Goal: Information Seeking & Learning: Learn about a topic

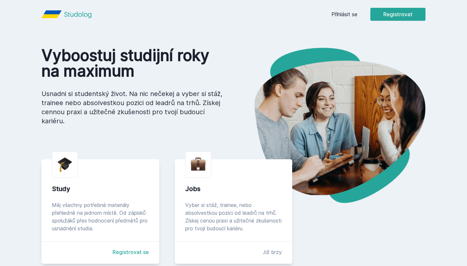
scroll to position [23, 0]
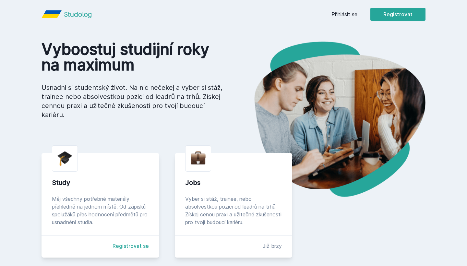
click at [123, 242] on link "Registrovat se" at bounding box center [130, 246] width 36 height 8
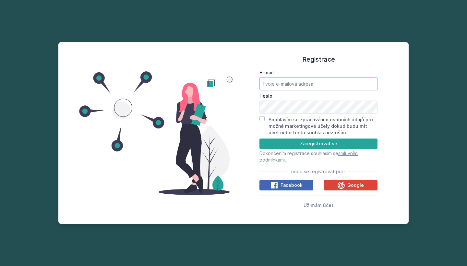
click at [317, 88] on input "E-mail" at bounding box center [318, 83] width 118 height 13
click at [294, 188] on span "Facebook" at bounding box center [291, 185] width 22 height 6
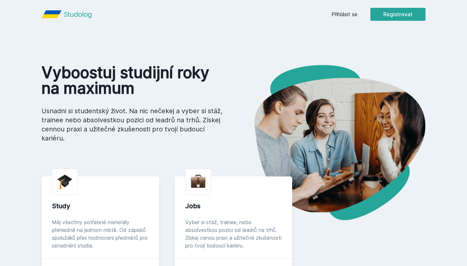
click at [125, 265] on link "Registrovat se" at bounding box center [130, 269] width 36 height 8
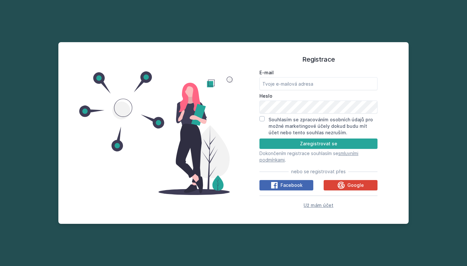
click at [323, 207] on span "Už mám účet" at bounding box center [318, 205] width 30 height 6
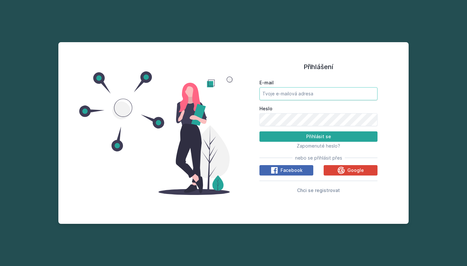
type input "[EMAIL_ADDRESS][DOMAIN_NAME]"
click at [318, 136] on button "Přihlásit se" at bounding box center [318, 136] width 118 height 10
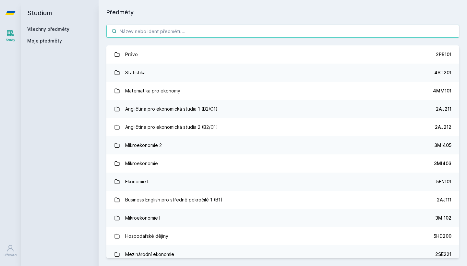
click at [169, 31] on input "search" at bounding box center [282, 31] width 353 height 13
paste input "4SA431"
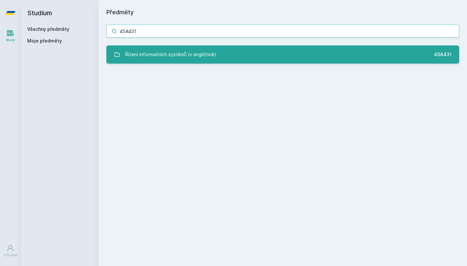
type input "4SA431"
click at [182, 59] on div "Řízení informačních systémů (v angličtině)" at bounding box center [170, 54] width 91 height 13
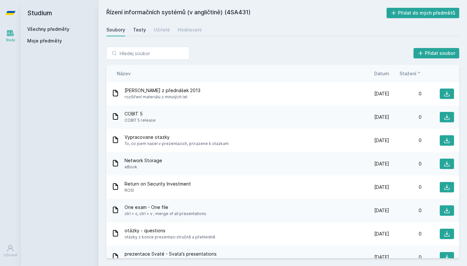
click at [138, 30] on div "Testy" at bounding box center [139, 30] width 13 height 6
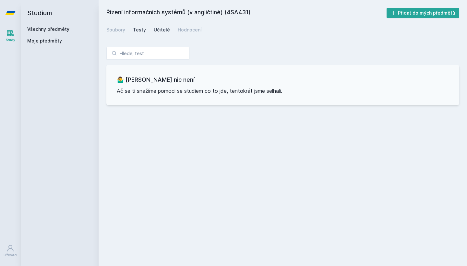
click at [161, 31] on div "Učitelé" at bounding box center [162, 30] width 16 height 6
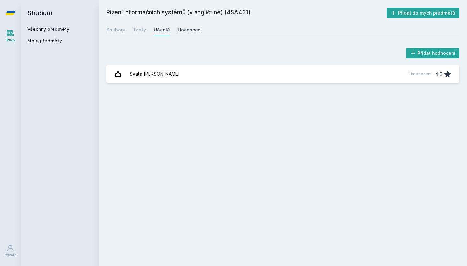
click at [192, 29] on div "Hodnocení" at bounding box center [190, 30] width 24 height 6
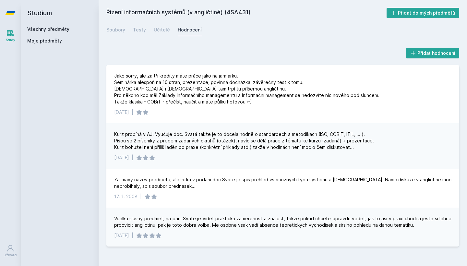
click at [44, 8] on h2 "Studium" at bounding box center [59, 13] width 65 height 26
click at [35, 11] on h2 "Studium" at bounding box center [59, 13] width 65 height 26
click at [47, 30] on link "Všechny předměty" at bounding box center [48, 29] width 42 height 6
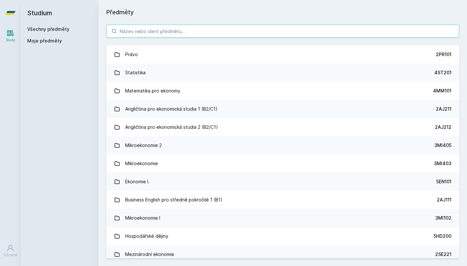
click at [153, 32] on input "search" at bounding box center [282, 31] width 353 height 13
paste input "4SA526"
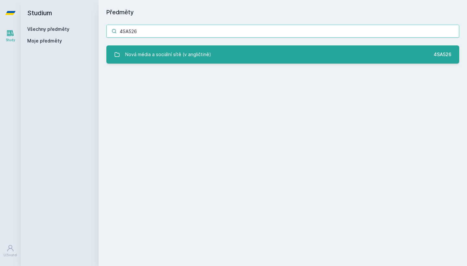
type input "4SA526"
click at [201, 62] on link "Nová média a sociální sítě (v angličtině) 4SA526" at bounding box center [282, 54] width 353 height 18
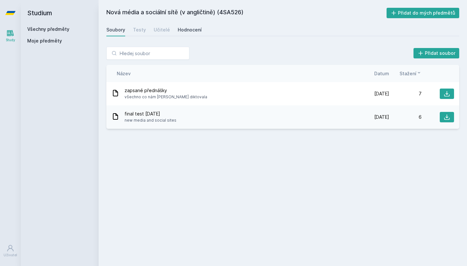
click at [186, 28] on div "Hodnocení" at bounding box center [190, 30] width 24 height 6
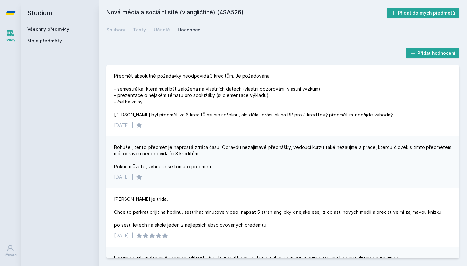
click at [46, 29] on link "Všechny předměty" at bounding box center [48, 29] width 42 height 6
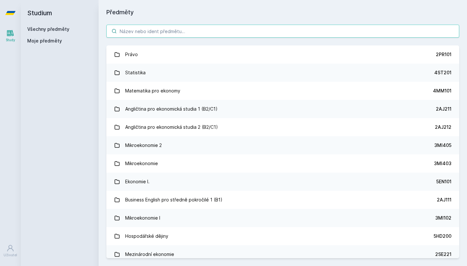
click at [153, 33] on input "search" at bounding box center [282, 31] width 353 height 13
paste input "4SA617"
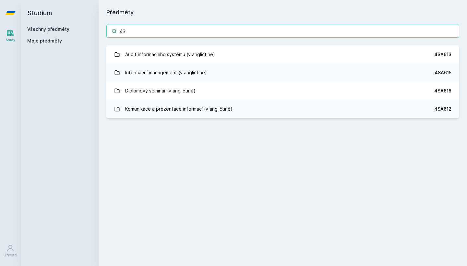
type input "4"
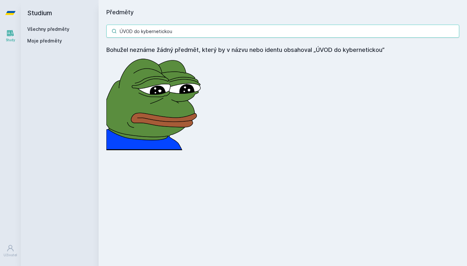
click at [384, 32] on input "ÚVOD do kybernetickou" at bounding box center [282, 31] width 353 height 13
paste input "4SA525"
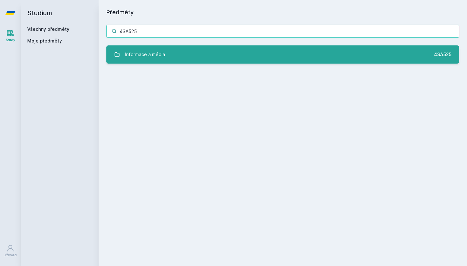
type input "4SA525"
click at [312, 59] on link "Informace a média 4SA525" at bounding box center [282, 54] width 353 height 18
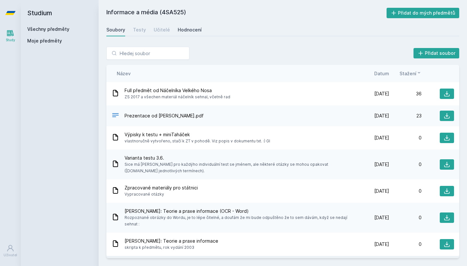
click at [187, 29] on div "Hodnocení" at bounding box center [190, 30] width 24 height 6
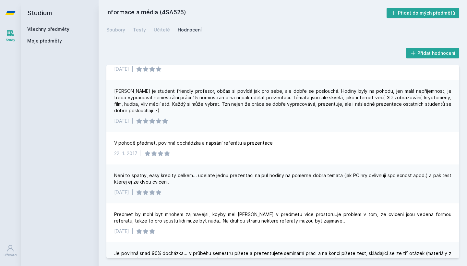
click at [32, 27] on link "Všechny předměty" at bounding box center [48, 29] width 42 height 6
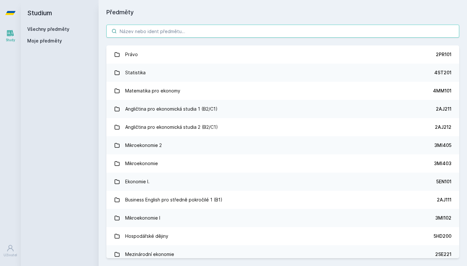
click at [173, 31] on input "search" at bounding box center [282, 31] width 353 height 13
paste input "4IT491"
type input "4IT491"
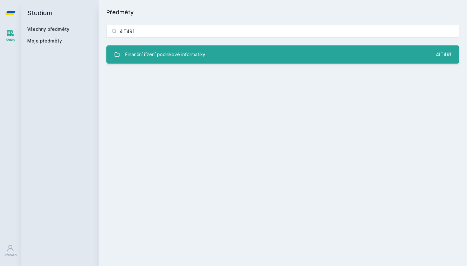
click at [179, 56] on div "Finanční řízení podnikové informatiky" at bounding box center [165, 54] width 80 height 13
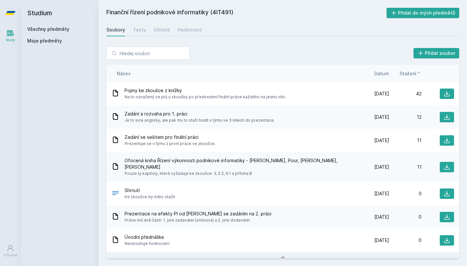
click at [191, 23] on div "Finanční řízení podnikové informatiky (4IT491) Přidat do mých předmětů [GEOGRAP…" at bounding box center [282, 133] width 353 height 250
click at [191, 28] on div "Hodnocení" at bounding box center [190, 30] width 24 height 6
click at [141, 58] on input "search" at bounding box center [147, 53] width 83 height 13
paste input "4SA612"
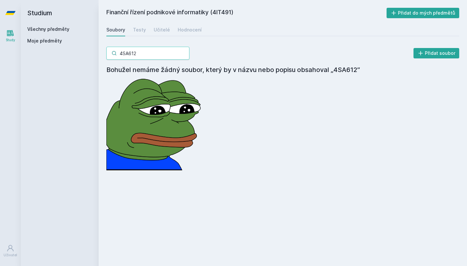
type input "4SA612"
click at [49, 34] on div "Všechny předměty Moje předměty" at bounding box center [59, 36] width 65 height 21
click at [48, 26] on link "Všechny předměty" at bounding box center [48, 29] width 42 height 6
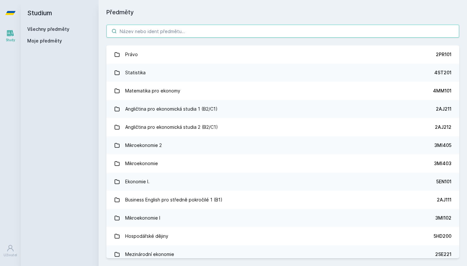
click at [139, 32] on input "search" at bounding box center [282, 31] width 353 height 13
paste input "4SA612"
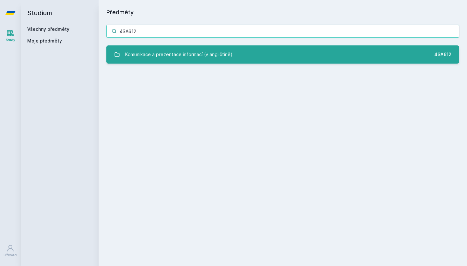
type input "4SA612"
click at [143, 53] on div "Komunikace a prezentace informací (v angličtině)" at bounding box center [178, 54] width 107 height 13
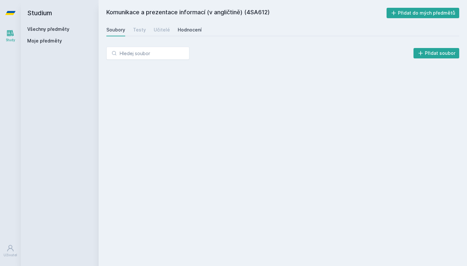
click at [195, 24] on link "Hodnocení" at bounding box center [190, 29] width 24 height 13
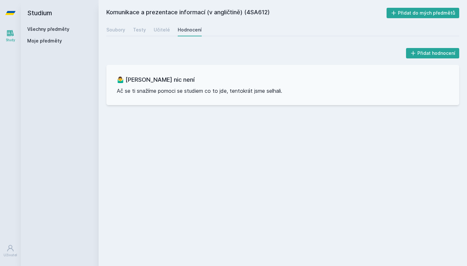
click at [53, 29] on link "Všechny předměty" at bounding box center [48, 29] width 42 height 6
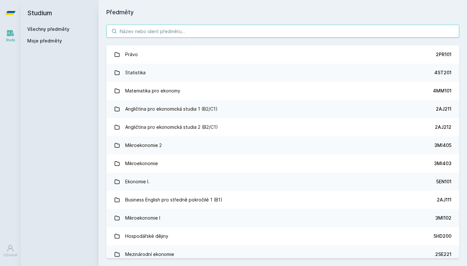
click at [193, 35] on input "search" at bounding box center [282, 31] width 353 height 13
paste input "4IZ460"
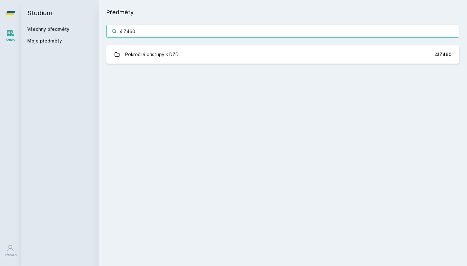
type input "4IZ460"
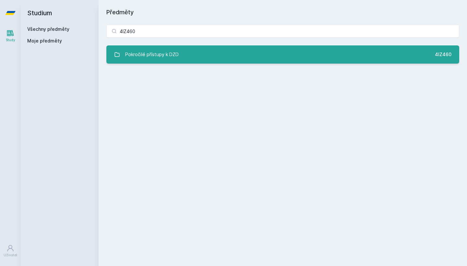
click at [160, 56] on div "Pokročilé přístupy k DZD" at bounding box center [151, 54] width 53 height 13
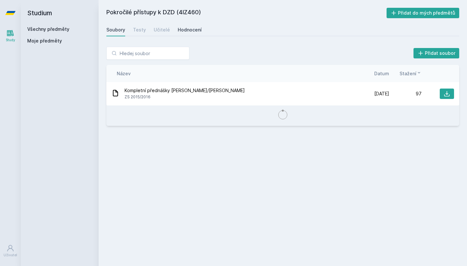
click at [193, 25] on link "Hodnocení" at bounding box center [190, 29] width 24 height 13
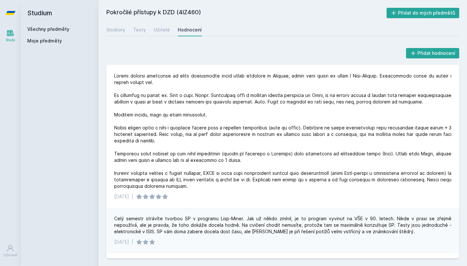
click at [40, 32] on div "Všechny předměty" at bounding box center [59, 29] width 65 height 6
click at [51, 27] on link "Všechny předměty" at bounding box center [48, 29] width 42 height 6
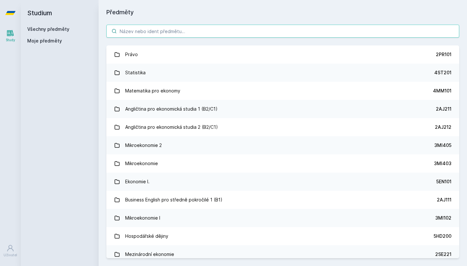
click at [158, 30] on input "search" at bounding box center [282, 31] width 353 height 13
paste input "4SA555"
type input "4SA555"
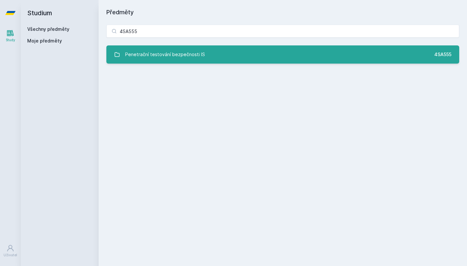
click at [162, 52] on div "Penetrační testování bezpečnosti IS" at bounding box center [165, 54] width 80 height 13
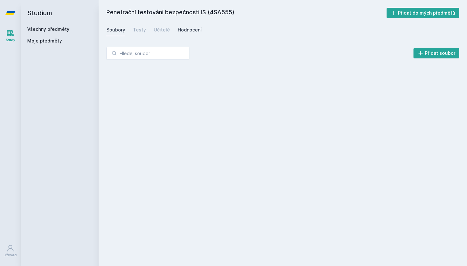
click at [196, 28] on div "Hodnocení" at bounding box center [190, 30] width 24 height 6
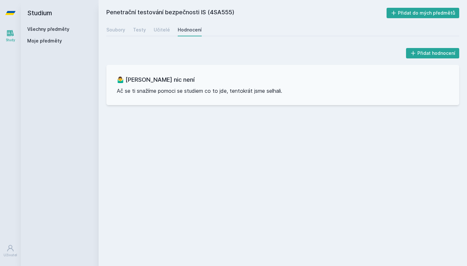
click at [100, 30] on div "Penetrační testování bezpečnosti IS (4SA555) Přidat do mých předmětů [GEOGRAPHI…" at bounding box center [283, 133] width 368 height 266
click at [117, 31] on div "Soubory" at bounding box center [115, 30] width 19 height 6
